Goal: Use online tool/utility: Use online tool/utility

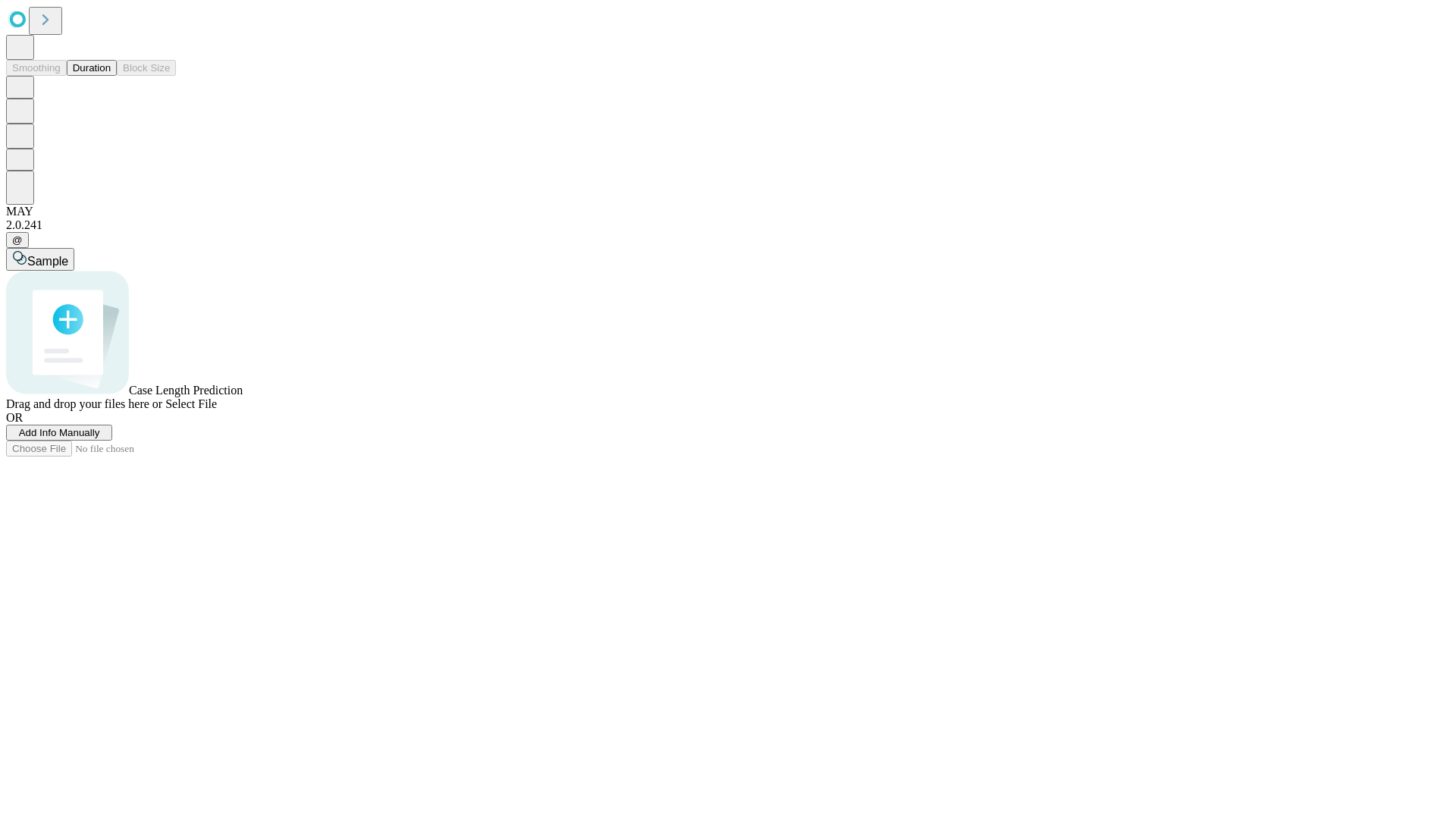
click at [111, 76] on button "Duration" at bounding box center [92, 67] width 50 height 16
click at [217, 410] on span "Select File" at bounding box center [191, 404] width 51 height 13
